Goal: Information Seeking & Learning: Find specific fact

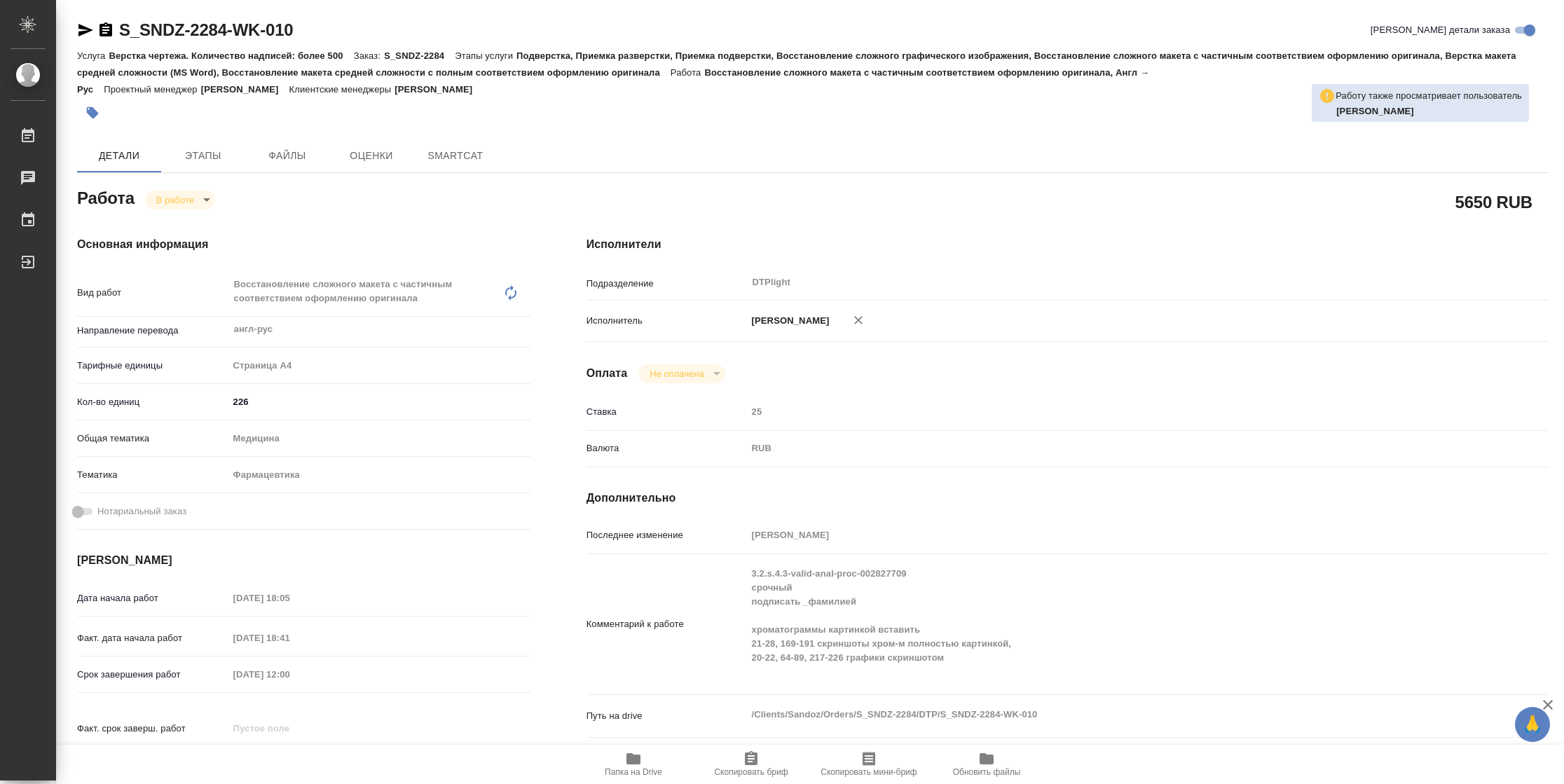
type textarea "x"
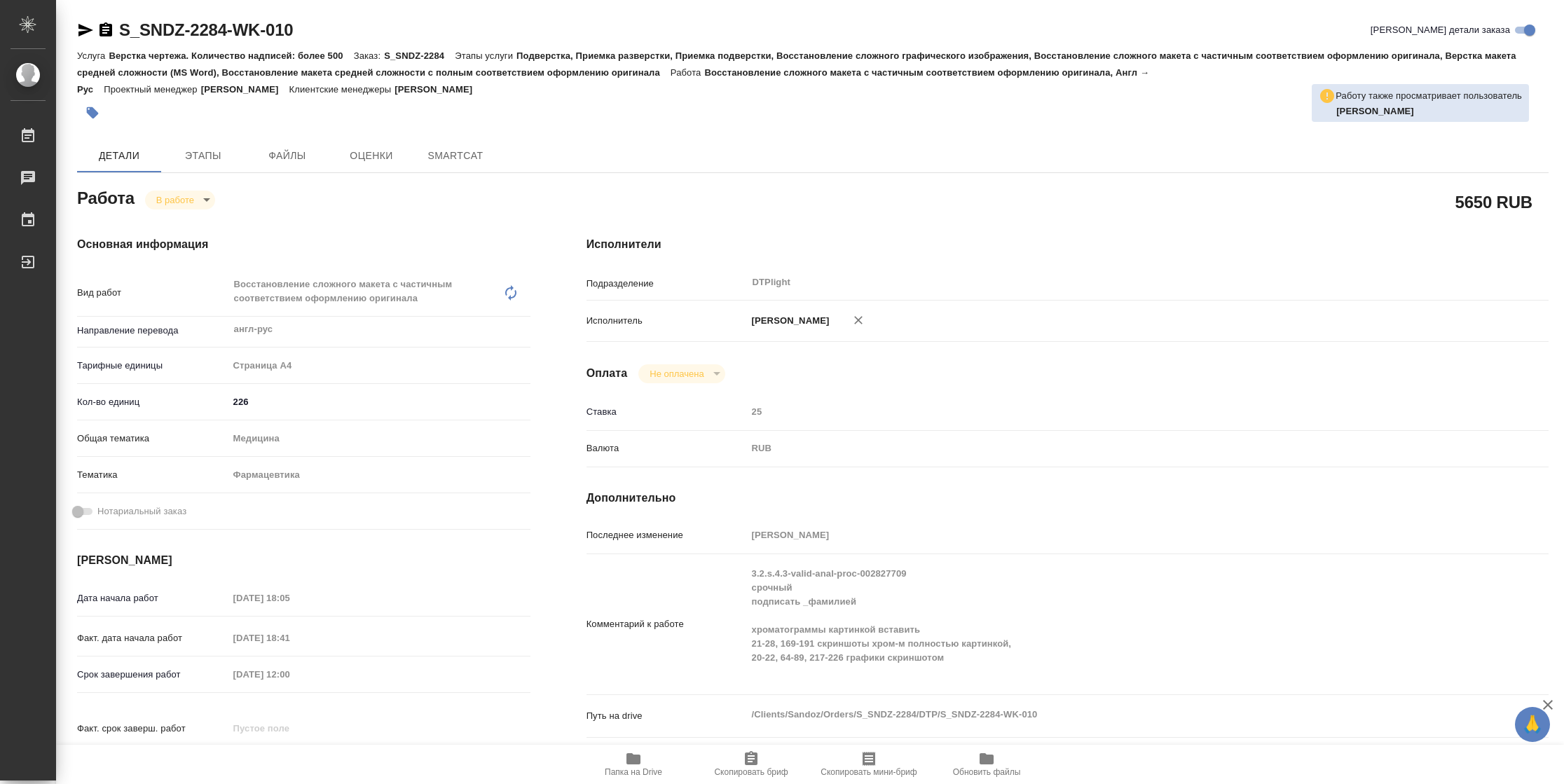
type textarea "x"
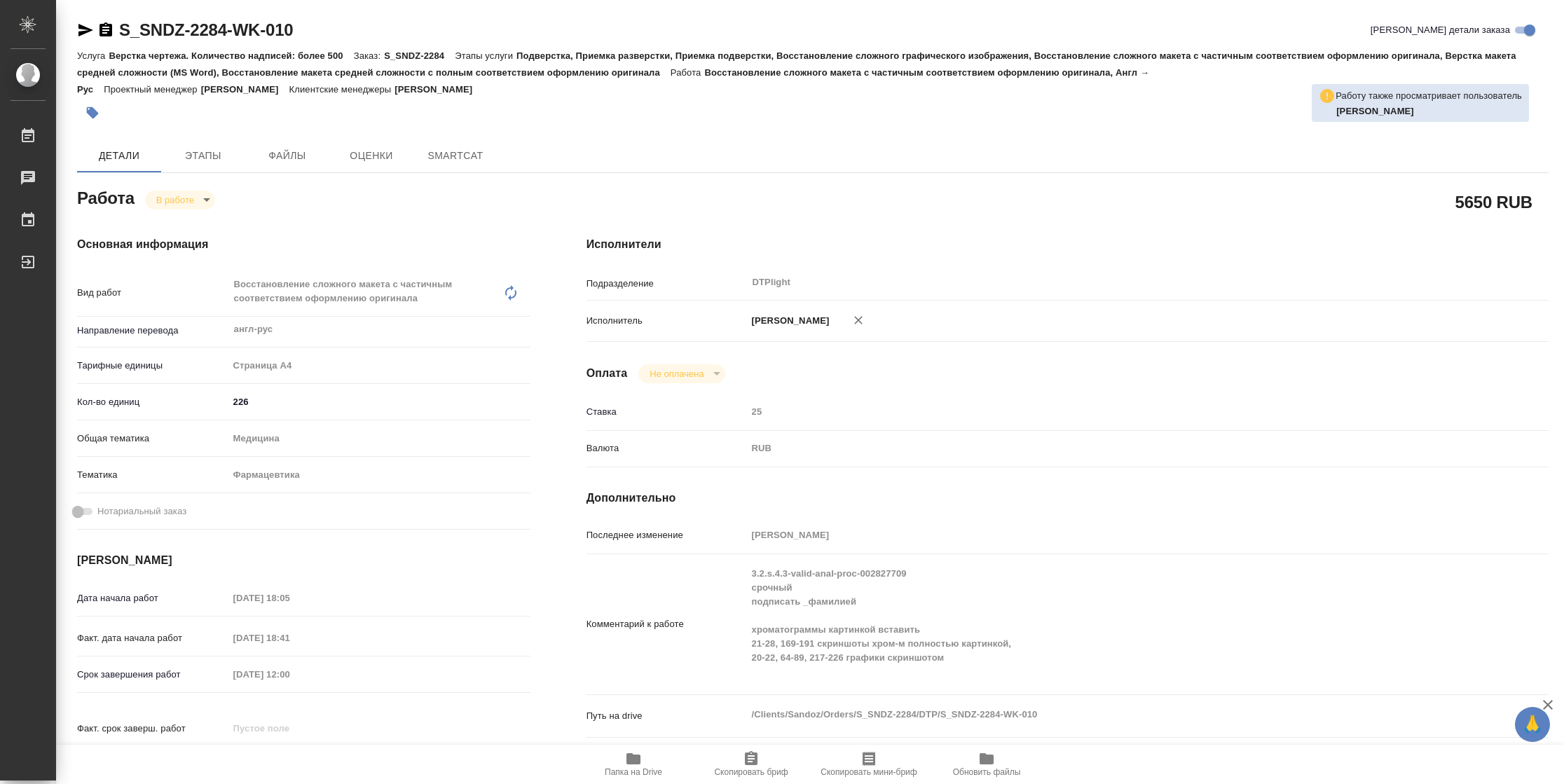
type textarea "x"
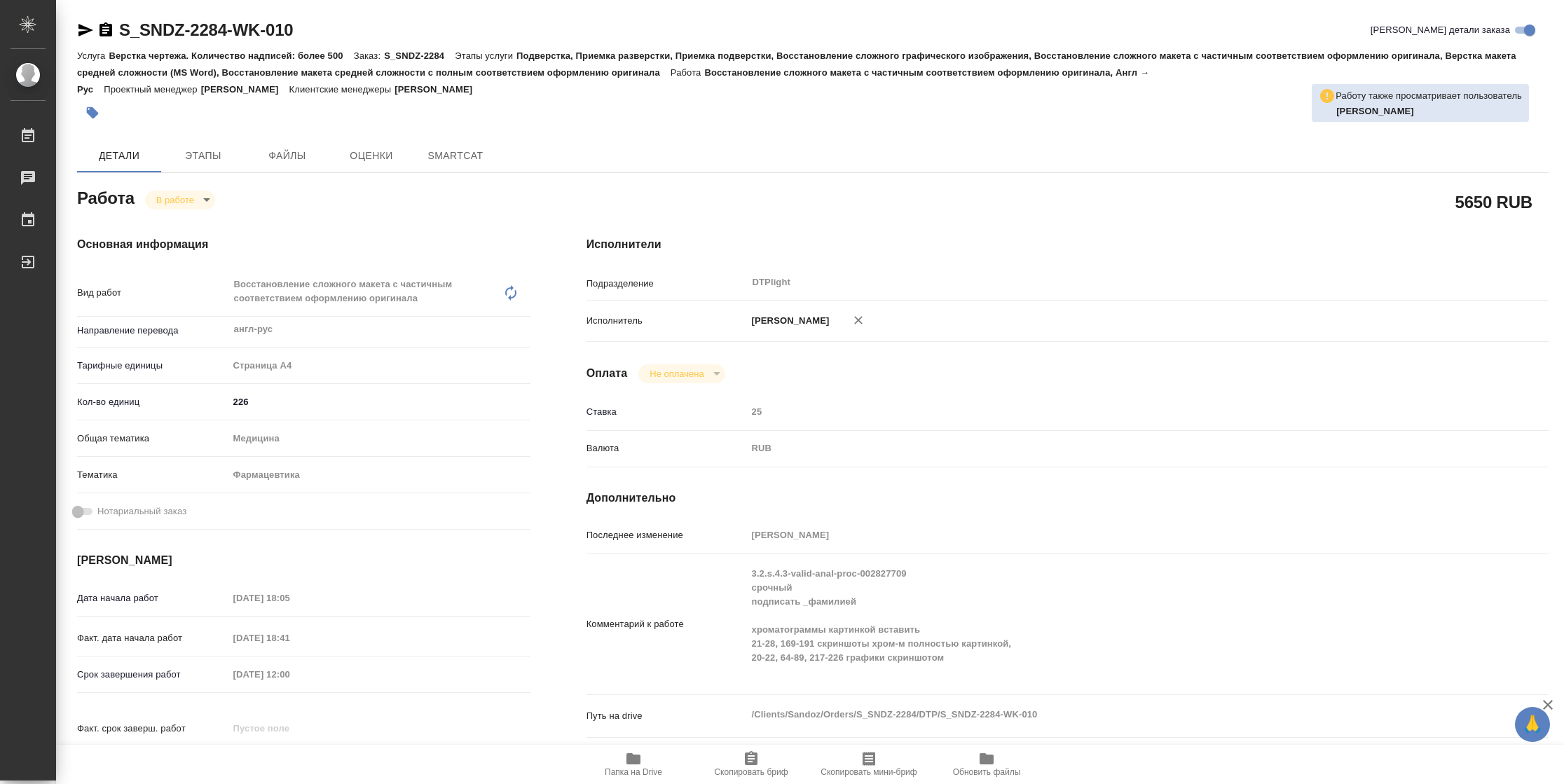
type textarea "x"
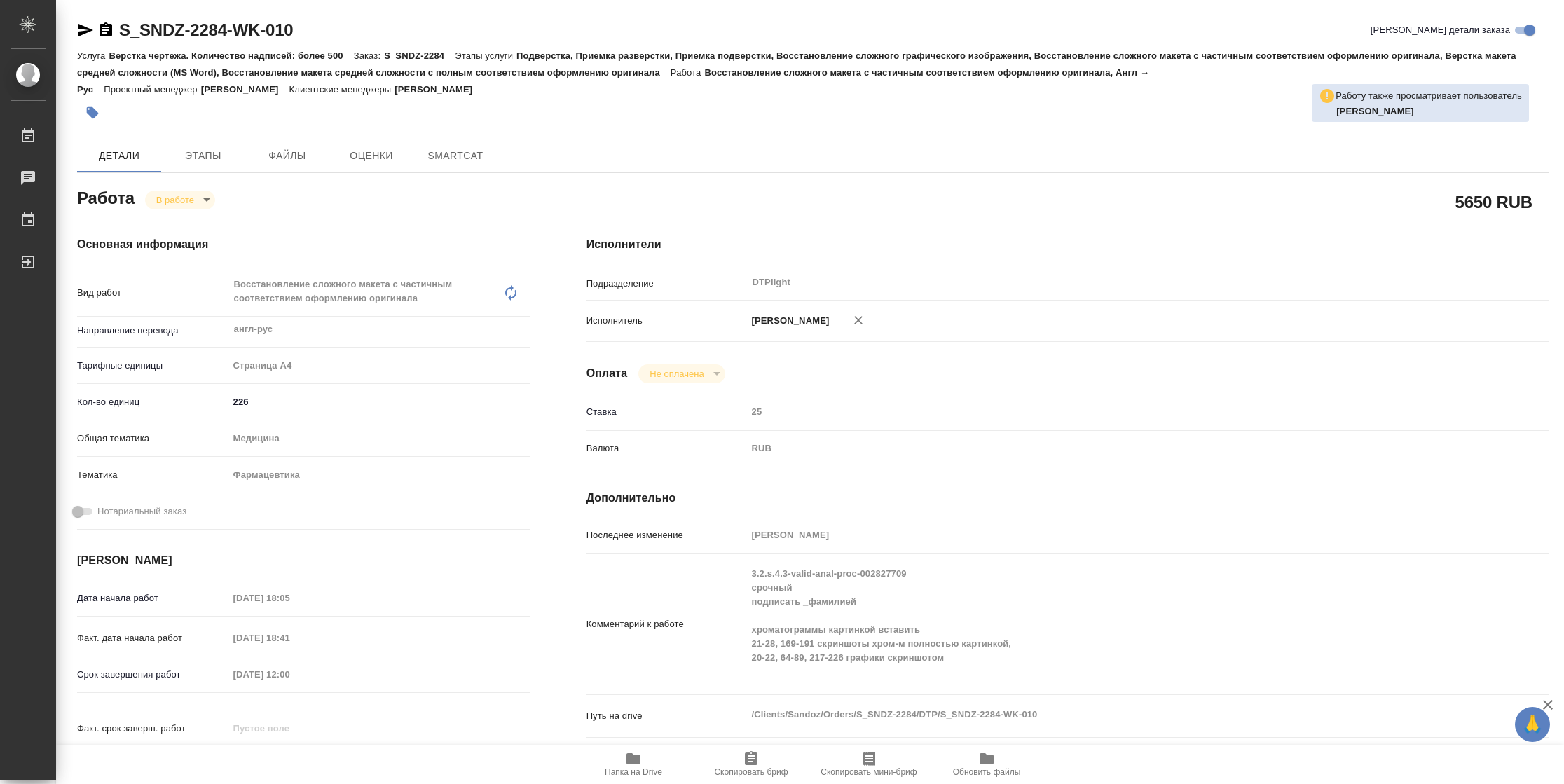
type textarea "x"
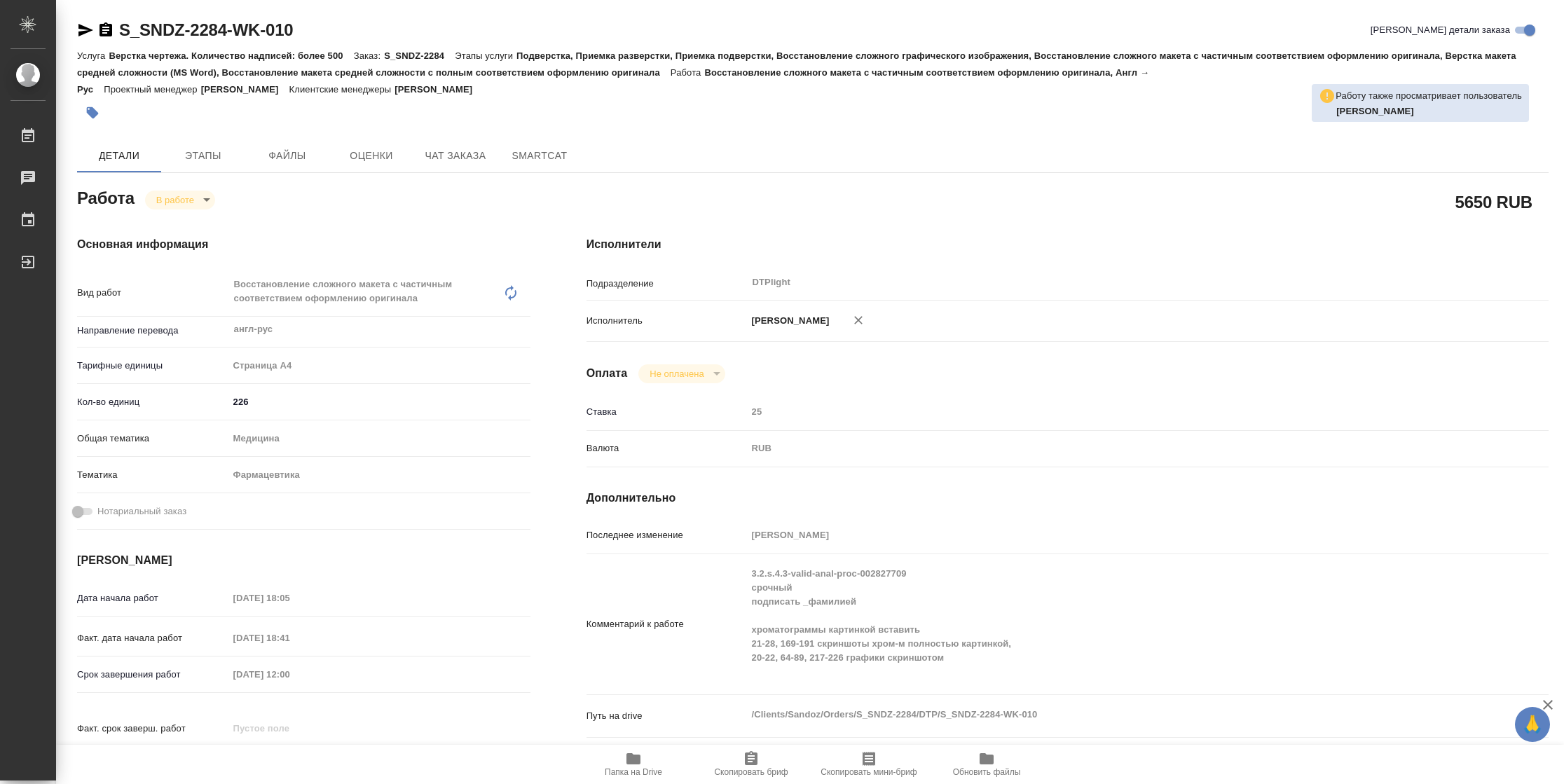
type textarea "x"
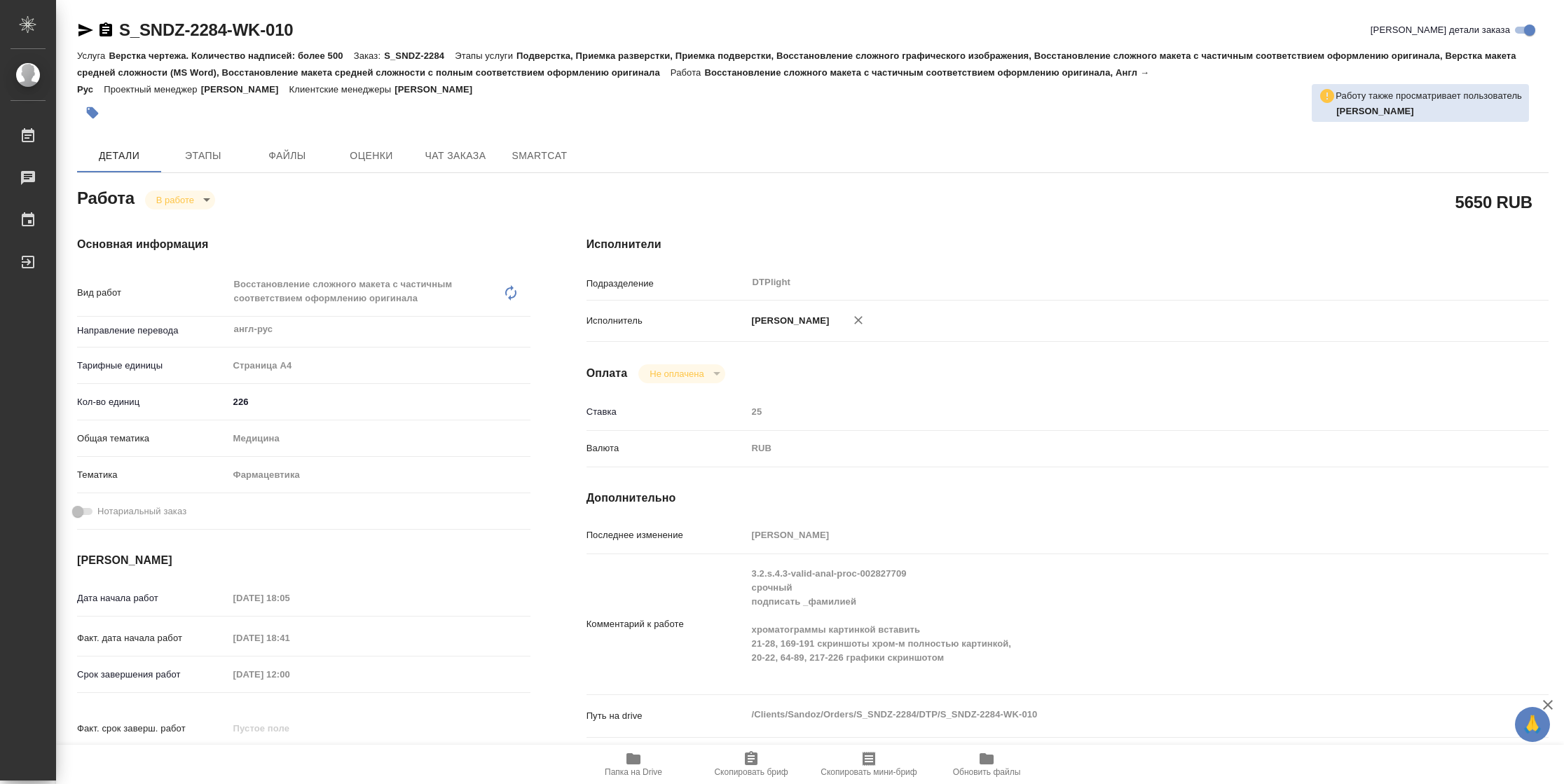
type textarea "x"
